Goal: Find specific page/section: Find specific page/section

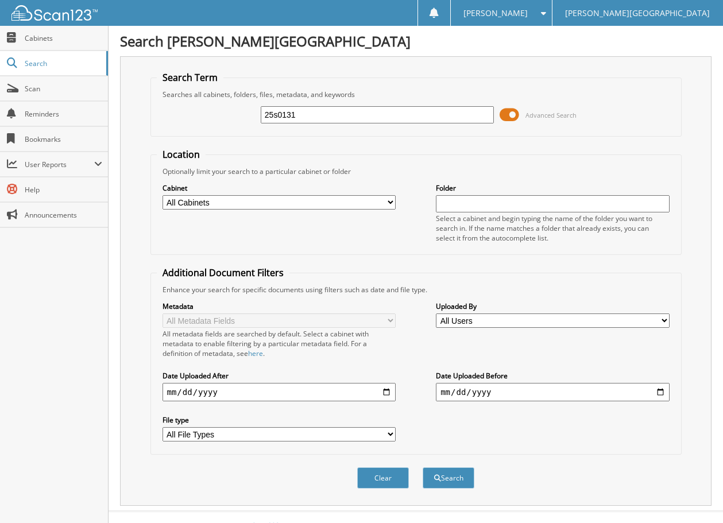
type input "25s0131"
click at [422, 467] on button "Search" at bounding box center [448, 477] width 52 height 21
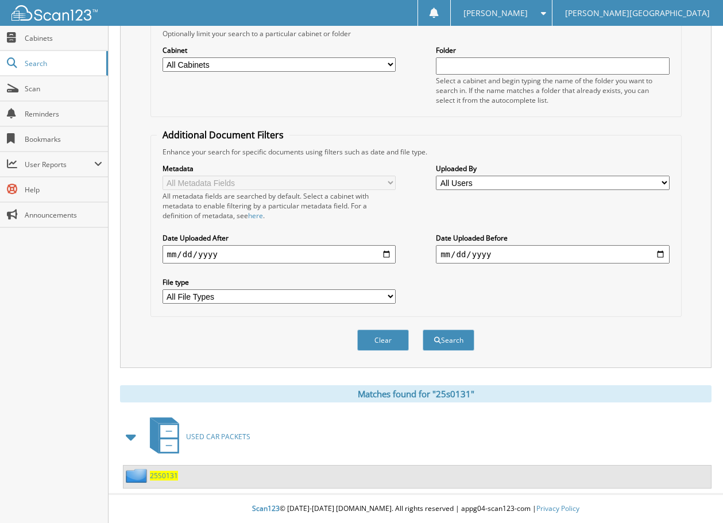
click at [165, 476] on span "25S0131" at bounding box center [164, 476] width 28 height 10
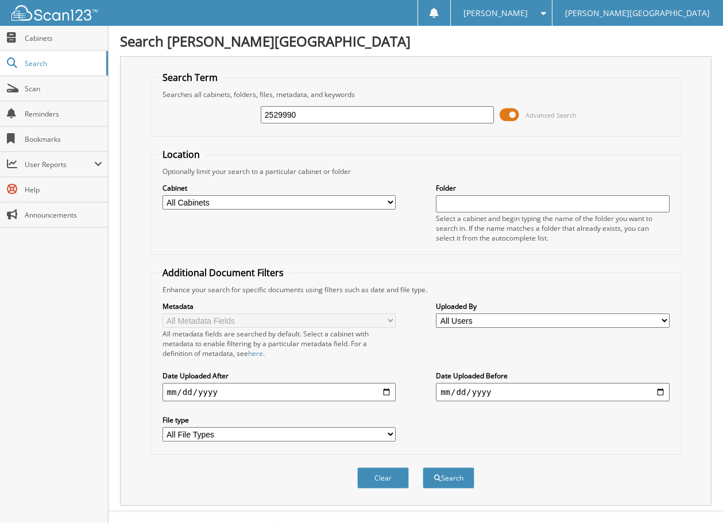
type input "2529990"
click at [422, 467] on button "Search" at bounding box center [448, 477] width 52 height 21
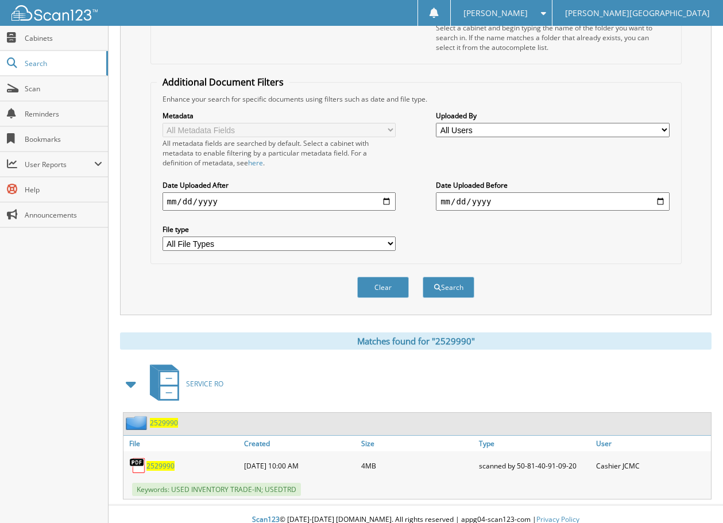
scroll to position [202, 0]
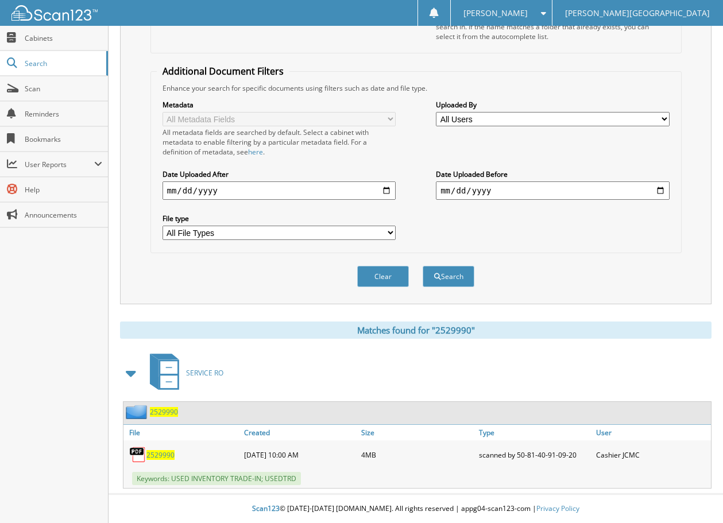
click at [166, 415] on span "2529990" at bounding box center [164, 412] width 28 height 10
